Goal: Find specific fact: Find specific fact

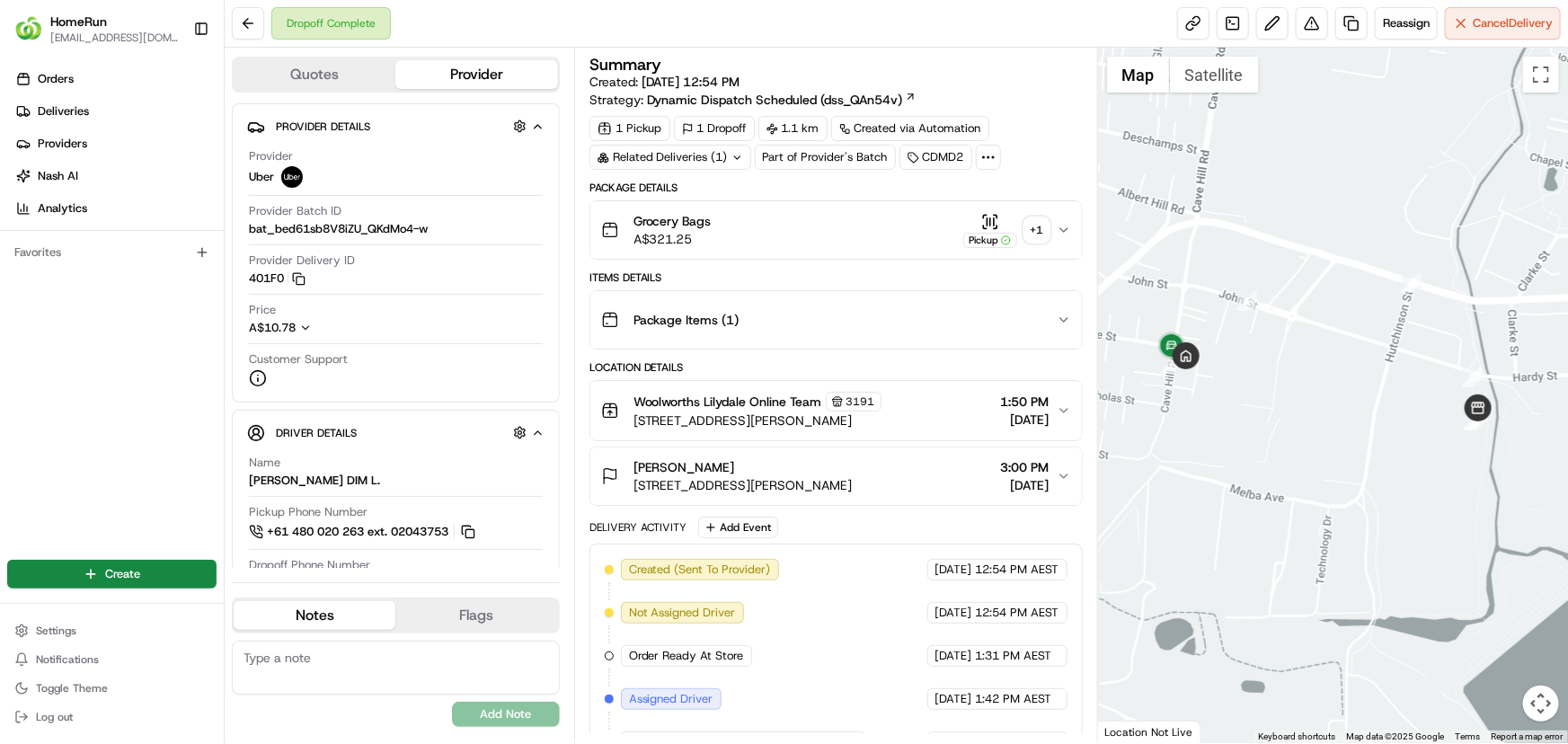
click at [731, 155] on icon at bounding box center [737, 158] width 11 height 11
click at [674, 226] on span "264805269" at bounding box center [700, 228] width 65 height 16
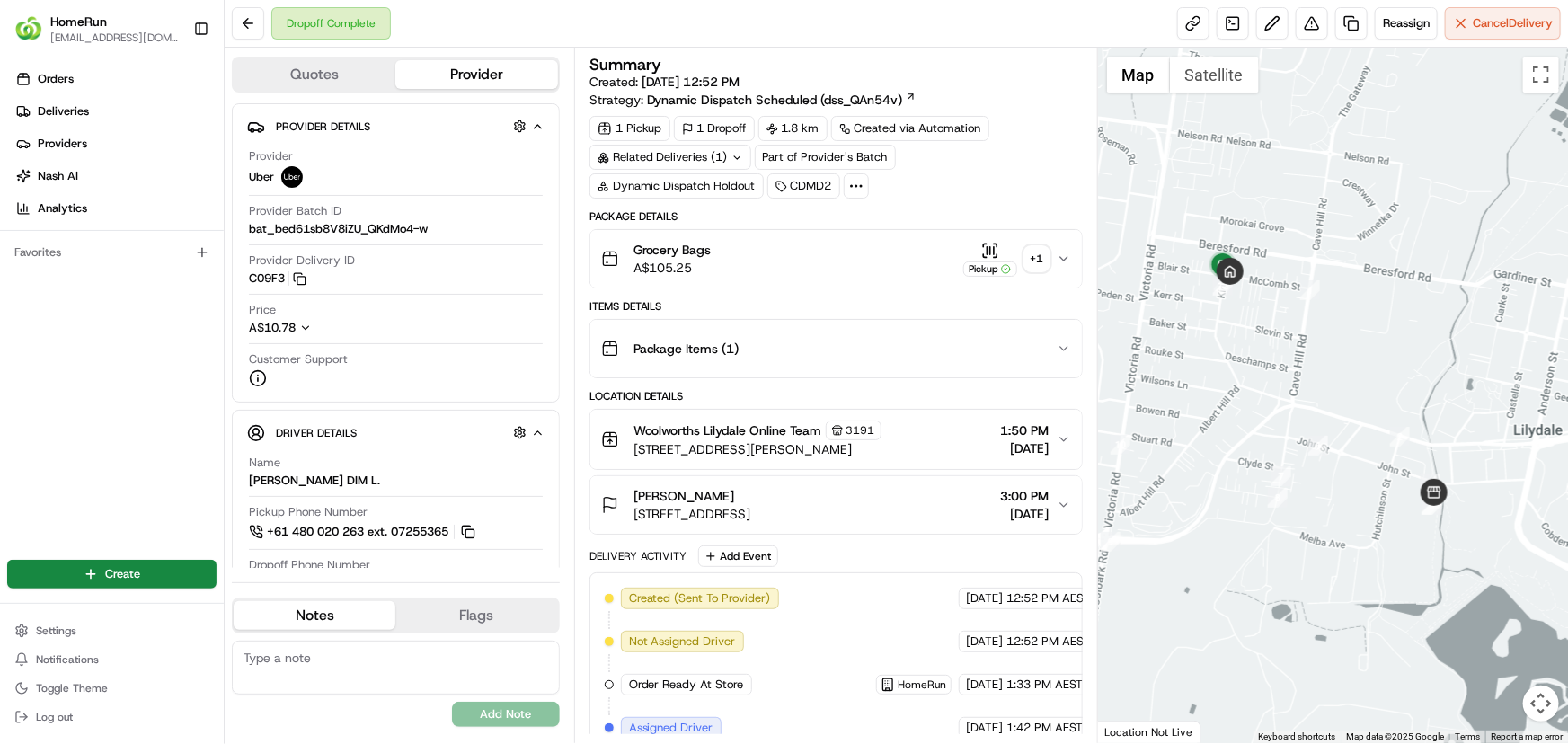
click at [1063, 253] on icon "button" at bounding box center [1063, 259] width 14 height 14
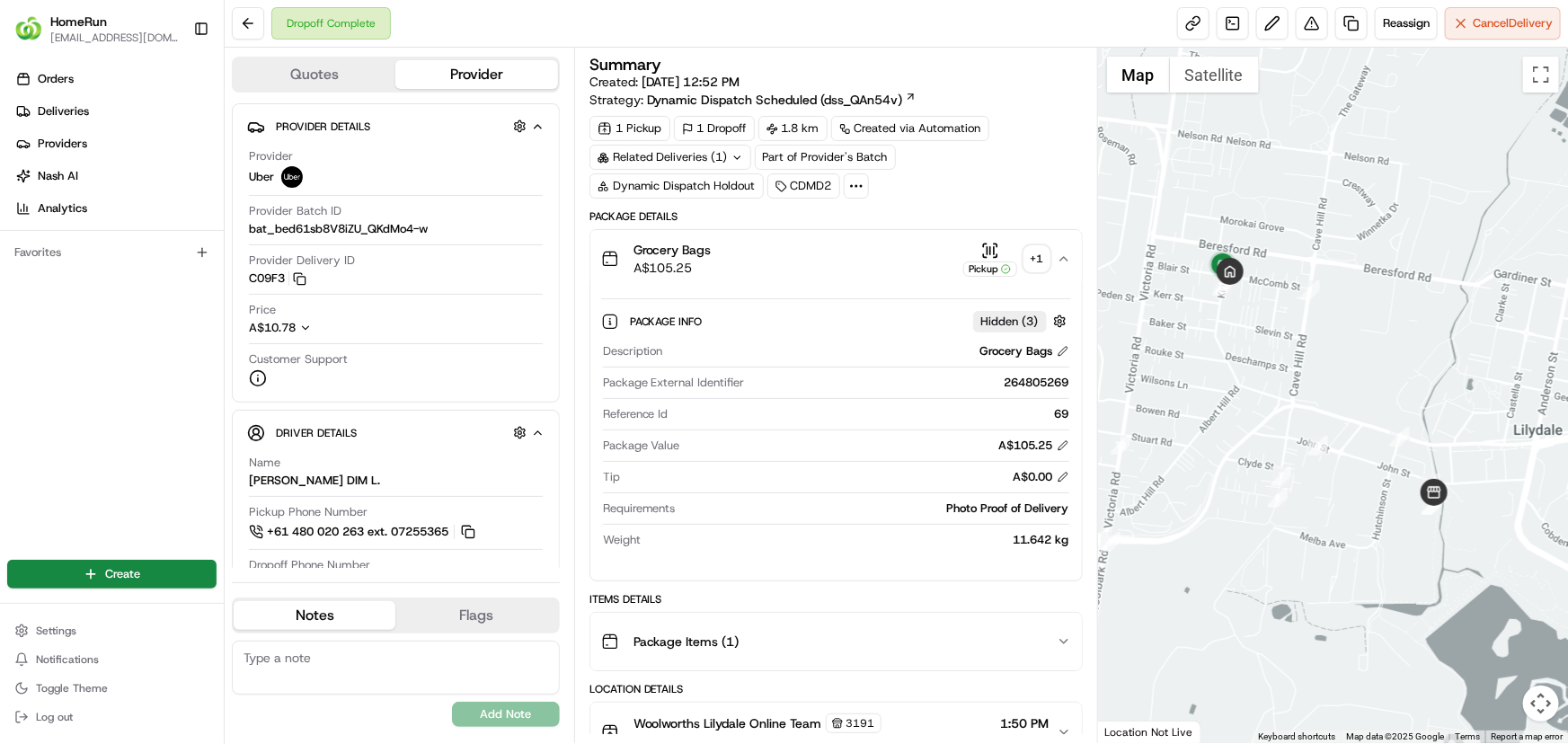
click at [1039, 259] on div "+ 1" at bounding box center [1036, 259] width 25 height 25
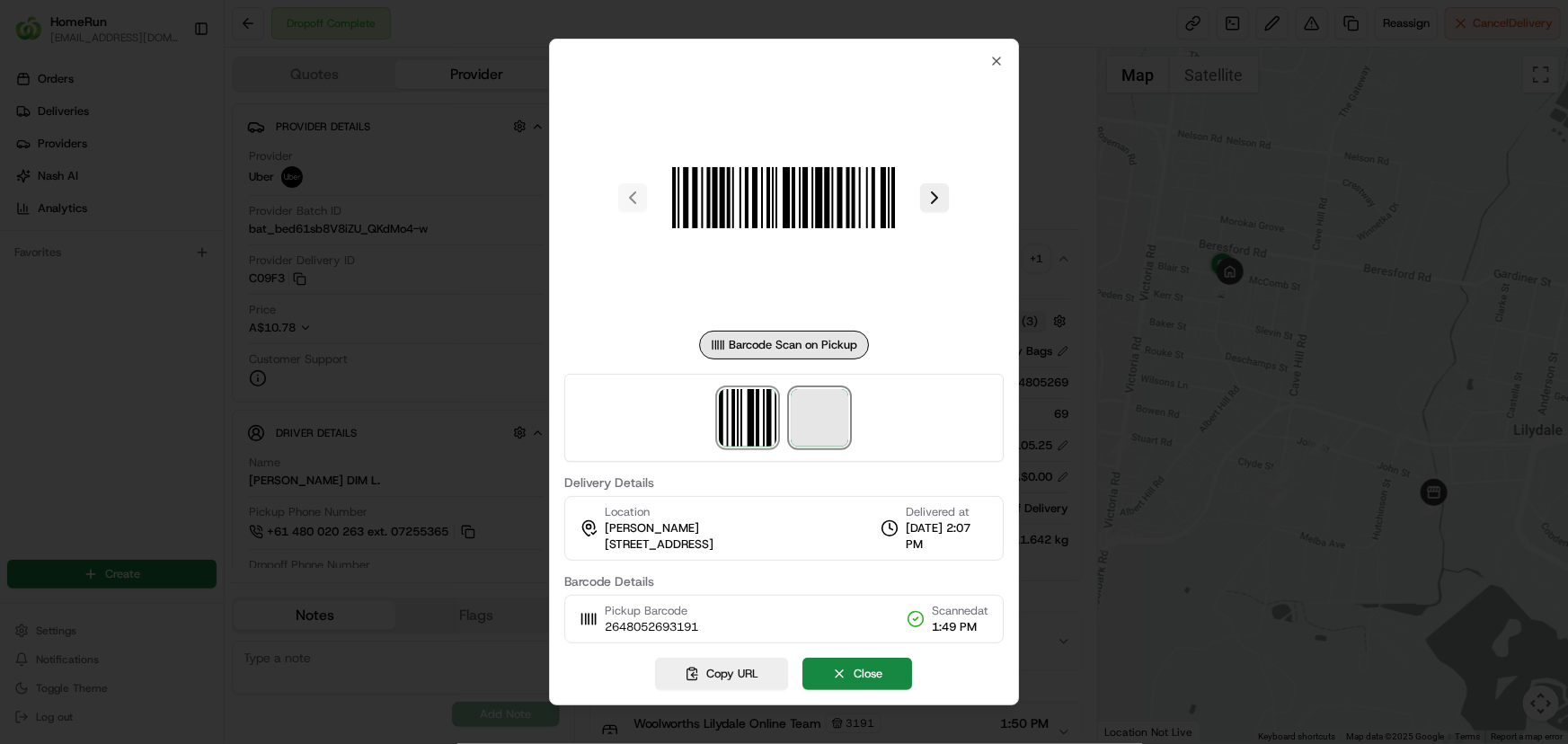
click at [817, 411] on span at bounding box center [821, 418] width 57 height 57
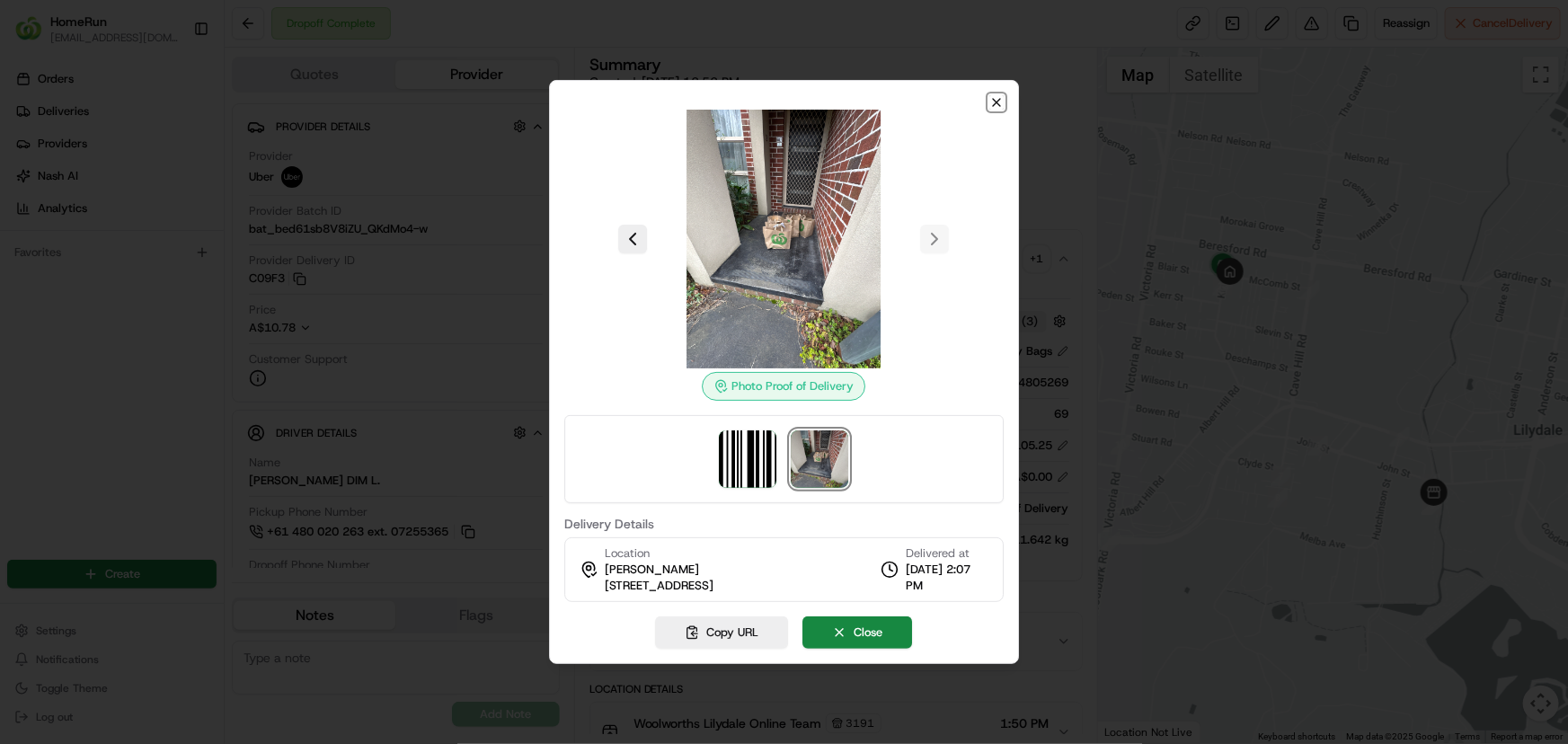
click at [995, 101] on icon "button" at bounding box center [997, 103] width 8 height 8
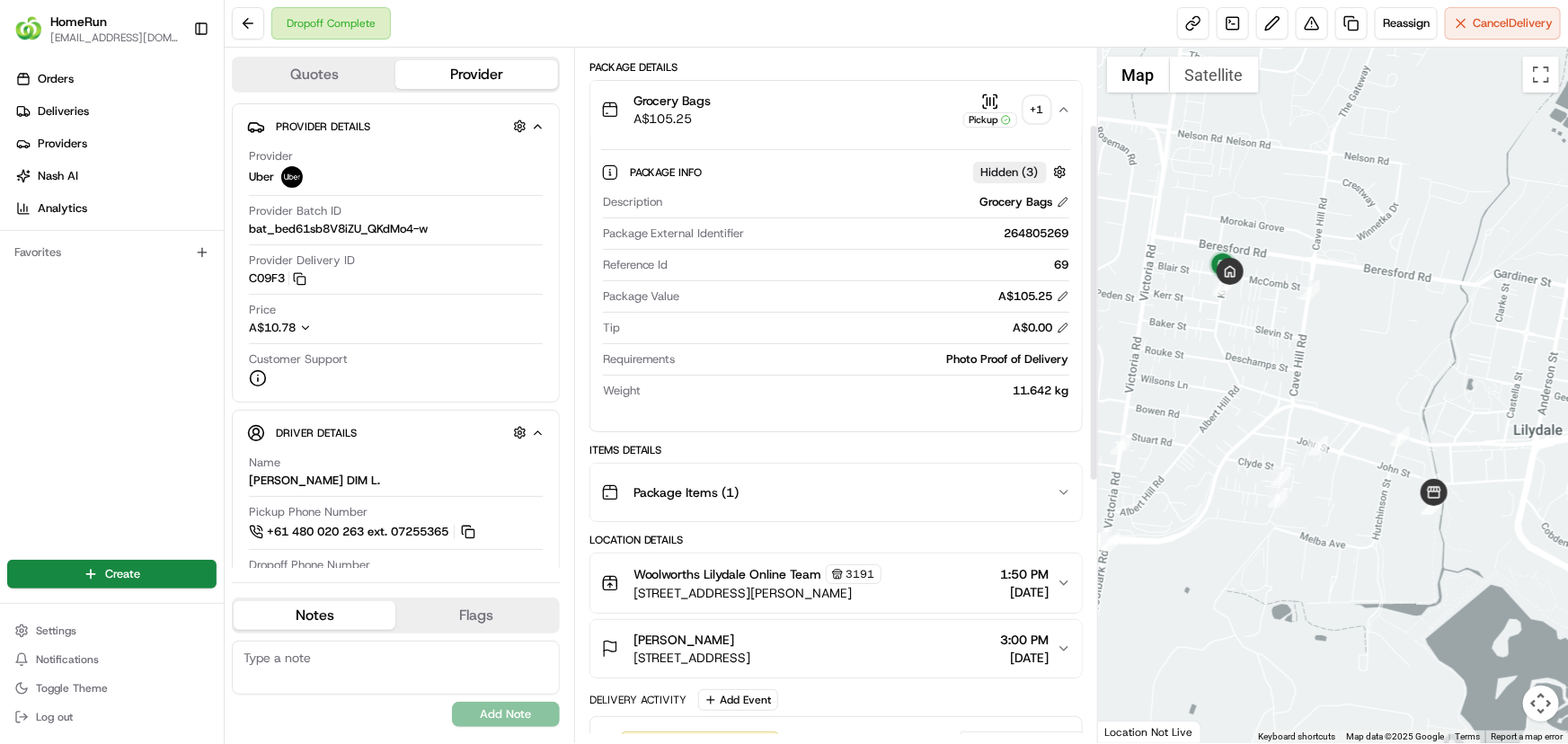
scroll to position [163, 0]
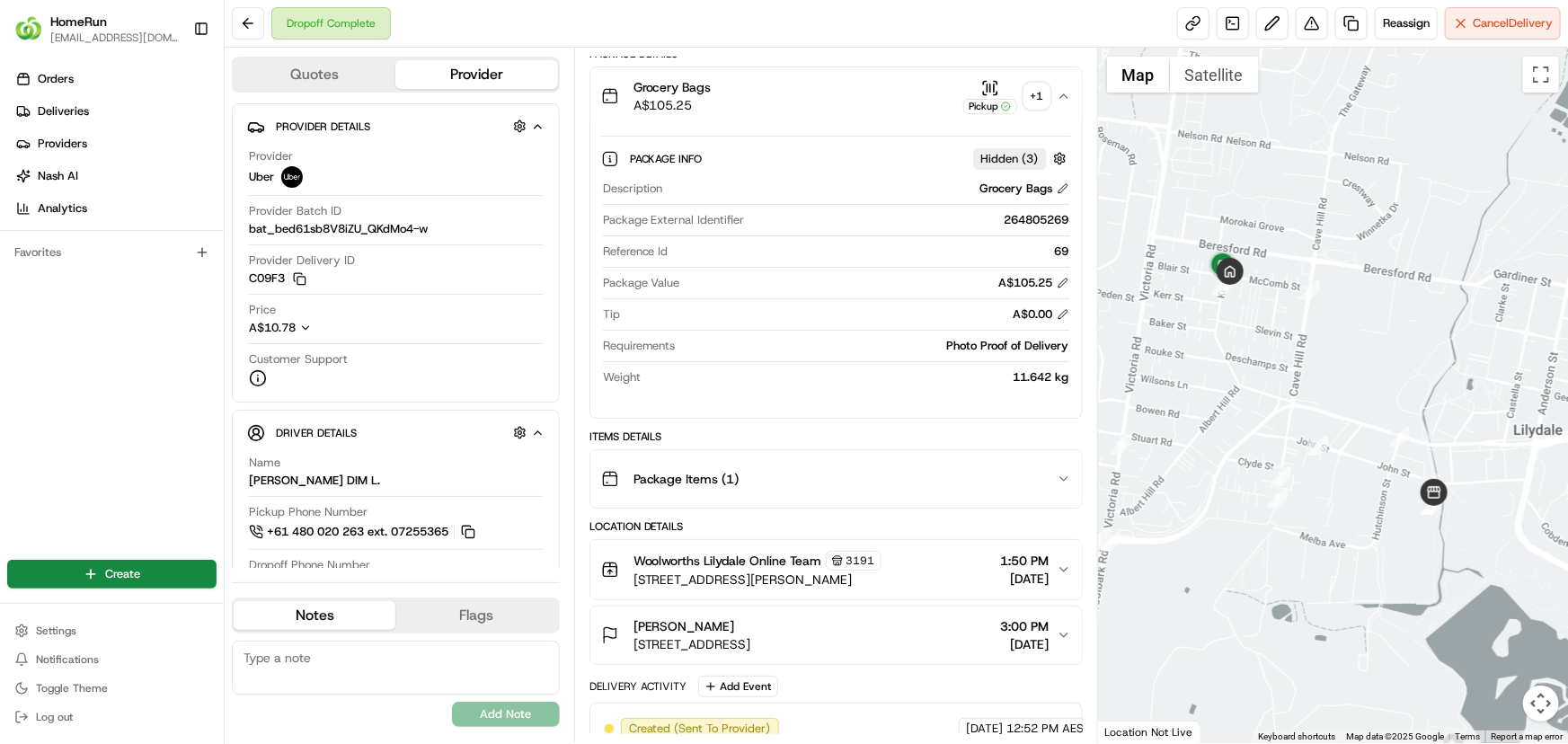
click at [1037, 221] on div "264805269" at bounding box center [911, 220] width 318 height 16
copy div "264805269"
